Goal: Transaction & Acquisition: Obtain resource

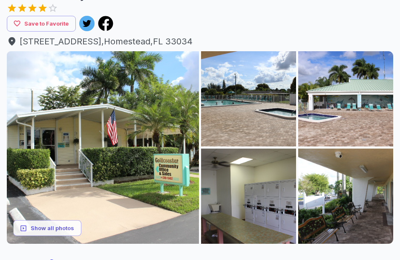
scroll to position [118, 0]
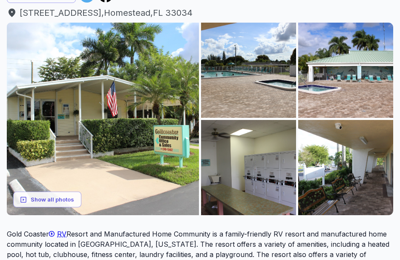
click at [56, 198] on button "Show all photos" at bounding box center [47, 199] width 68 height 16
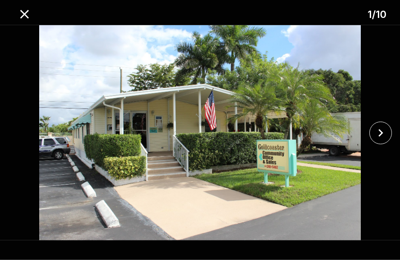
click at [382, 136] on icon "close" at bounding box center [381, 133] width 5 height 8
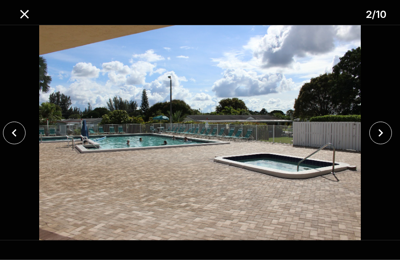
click at [383, 140] on icon "close" at bounding box center [381, 132] width 15 height 15
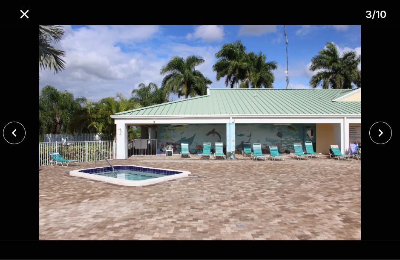
click at [384, 140] on icon "close" at bounding box center [381, 132] width 15 height 15
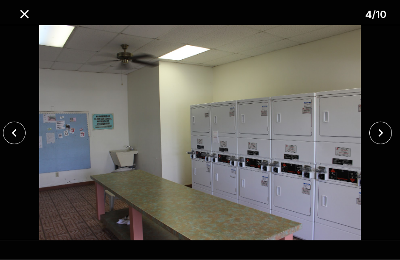
click at [383, 136] on icon "close" at bounding box center [381, 133] width 5 height 8
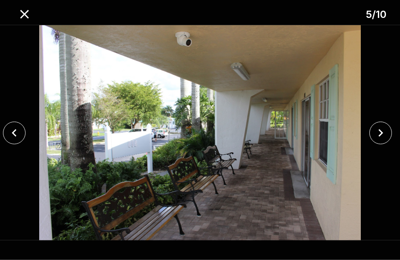
click at [383, 136] on icon "close" at bounding box center [381, 133] width 5 height 8
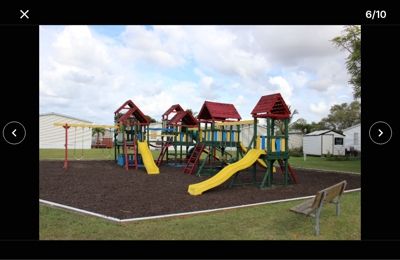
click at [383, 136] on icon "close" at bounding box center [381, 133] width 5 height 8
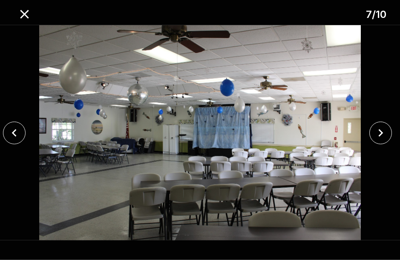
click at [384, 140] on icon "close" at bounding box center [381, 132] width 15 height 15
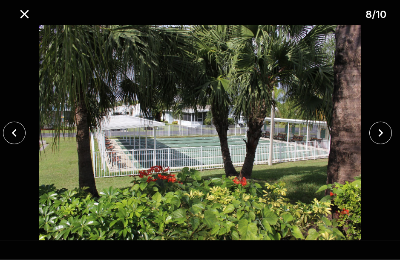
click at [383, 136] on icon "close" at bounding box center [381, 133] width 5 height 8
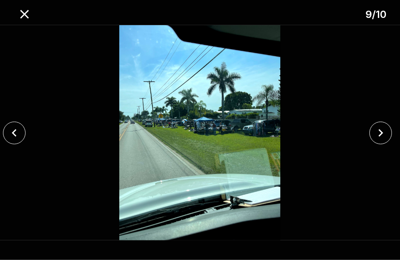
click at [384, 140] on icon "close" at bounding box center [381, 132] width 15 height 15
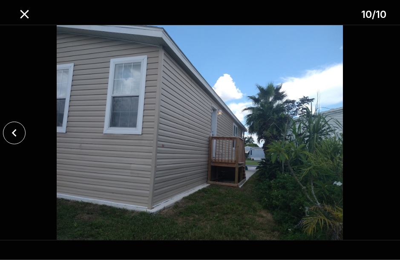
click at [27, 14] on icon "close" at bounding box center [24, 14] width 15 height 15
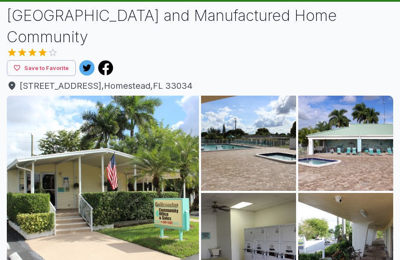
scroll to position [0, 0]
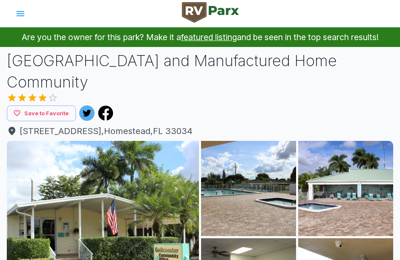
click at [210, 36] on link "featured listing" at bounding box center [209, 37] width 56 height 10
